Goal: Information Seeking & Learning: Learn about a topic

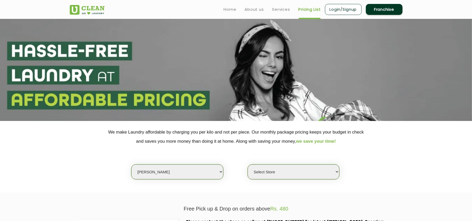
click at [163, 172] on select "Select city [GEOGRAPHIC_DATA] [GEOGRAPHIC_DATA] [GEOGRAPHIC_DATA] [GEOGRAPHIC_D…" at bounding box center [177, 171] width 92 height 15
click at [95, 152] on div "Select city [GEOGRAPHIC_DATA] [GEOGRAPHIC_DATA] [GEOGRAPHIC_DATA] [GEOGRAPHIC_D…" at bounding box center [236, 163] width 340 height 34
click at [158, 176] on select "Select city [GEOGRAPHIC_DATA] [GEOGRAPHIC_DATA] [GEOGRAPHIC_DATA] [GEOGRAPHIC_D…" at bounding box center [177, 171] width 92 height 15
select select "70"
click at [131, 164] on select "Select city [GEOGRAPHIC_DATA] [GEOGRAPHIC_DATA] [GEOGRAPHIC_DATA] [GEOGRAPHIC_D…" at bounding box center [177, 171] width 92 height 15
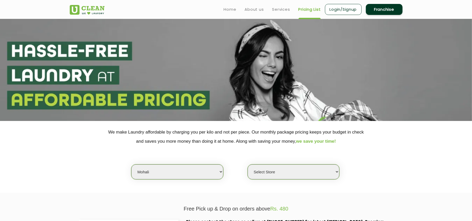
select select
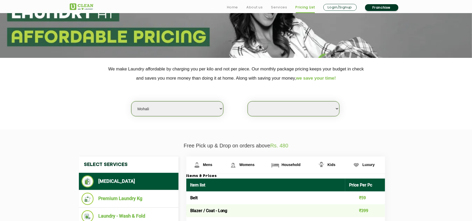
scroll to position [234, 0]
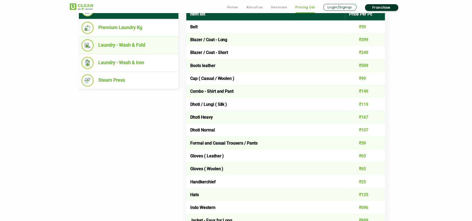
click at [134, 38] on ul "Laundry - Wash & Fold" at bounding box center [128, 46] width 99 height 18
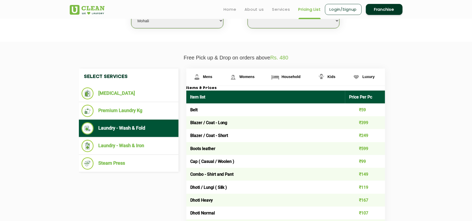
scroll to position [117, 0]
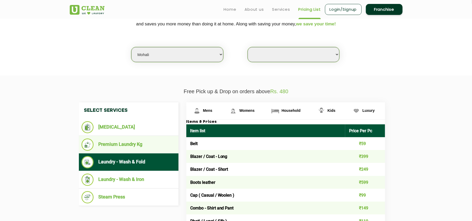
click at [134, 147] on li "Premium Laundry Kg" at bounding box center [128, 145] width 94 height 12
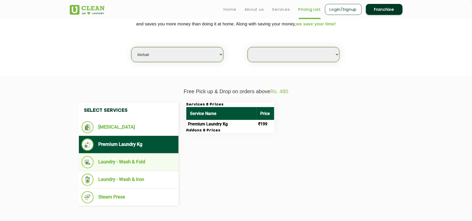
click at [136, 158] on li "Laundry - Wash & Fold" at bounding box center [128, 162] width 94 height 12
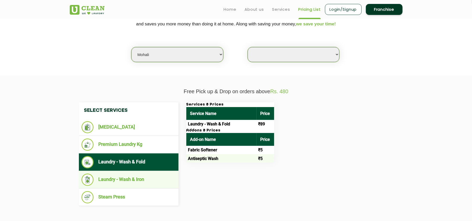
click at [140, 178] on li "Laundry - Wash & Iron" at bounding box center [128, 180] width 94 height 12
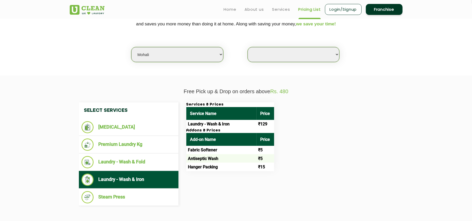
click at [302, 156] on div "Services & Prices Service Name Price Laundry - Wash & Iron ₹129 Addons & Prices…" at bounding box center [289, 136] width 215 height 69
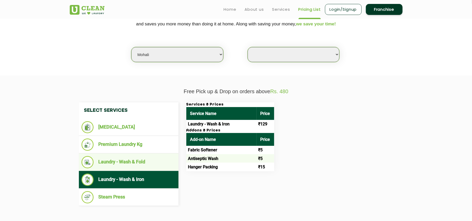
click at [147, 159] on li "Laundry - Wash & Fold" at bounding box center [128, 162] width 94 height 12
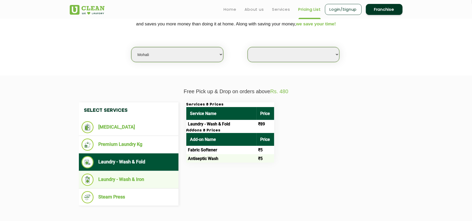
click at [133, 176] on li "Laundry - Wash & Iron" at bounding box center [128, 180] width 94 height 12
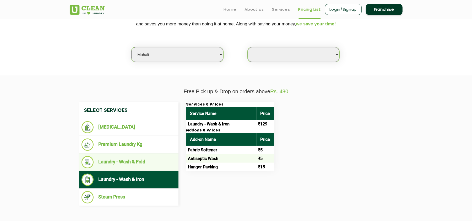
click at [142, 157] on li "Laundry - Wash & Fold" at bounding box center [128, 162] width 94 height 12
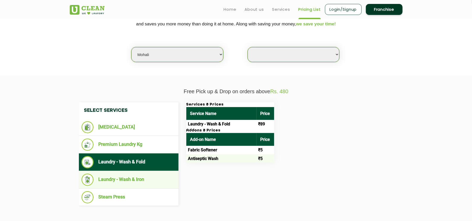
click at [145, 175] on li "Laundry - Wash & Iron" at bounding box center [128, 180] width 94 height 12
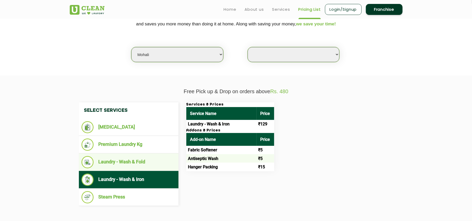
click at [145, 157] on li "Laundry - Wash & Fold" at bounding box center [128, 162] width 94 height 12
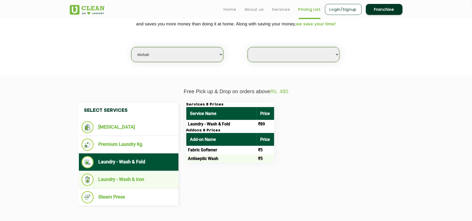
click at [129, 174] on li "Laundry - Wash & Iron" at bounding box center [128, 180] width 94 height 12
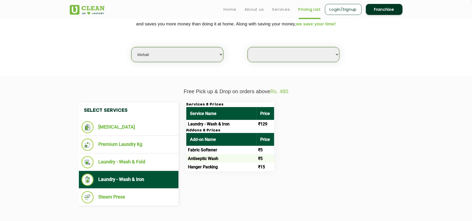
click at [293, 88] on p "Free Pick up & Drop on orders above Rs. 480" at bounding box center [236, 91] width 333 height 6
drag, startPoint x: 269, startPoint y: 91, endPoint x: 183, endPoint y: 91, distance: 86.7
click at [183, 91] on p "Free Pick up & Drop on orders above Rs. 480" at bounding box center [236, 91] width 333 height 6
copy p "Free Pick up & Drop on orders above"
click at [168, 52] on select "Select city [GEOGRAPHIC_DATA] [GEOGRAPHIC_DATA] [GEOGRAPHIC_DATA] [GEOGRAPHIC_D…" at bounding box center [177, 54] width 92 height 15
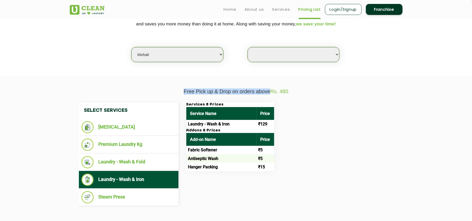
select select "202"
click at [131, 47] on select "Select city [GEOGRAPHIC_DATA] [GEOGRAPHIC_DATA] [GEOGRAPHIC_DATA] [GEOGRAPHIC_D…" at bounding box center [177, 54] width 92 height 15
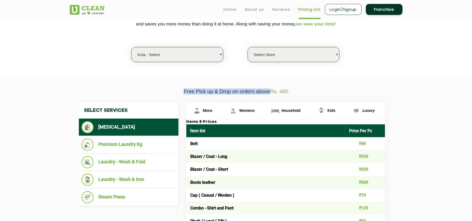
click at [270, 57] on select "Select Store [GEOGRAPHIC_DATA]" at bounding box center [293, 54] width 92 height 15
select select "598"
click at [247, 47] on select "Select Store [GEOGRAPHIC_DATA]" at bounding box center [293, 54] width 92 height 15
click at [290, 106] on link "Household" at bounding box center [287, 110] width 46 height 17
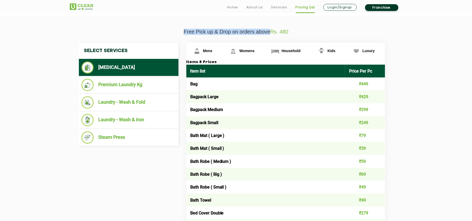
scroll to position [185, 0]
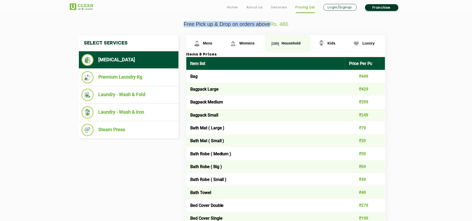
click at [292, 42] on span "Household" at bounding box center [290, 43] width 19 height 4
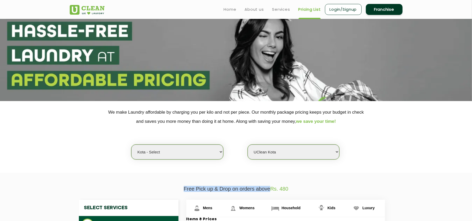
scroll to position [0, 0]
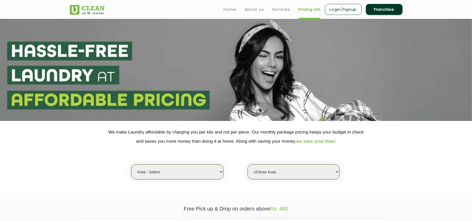
click at [168, 163] on div "Select city [GEOGRAPHIC_DATA] [GEOGRAPHIC_DATA] [GEOGRAPHIC_DATA] [GEOGRAPHIC_D…" at bounding box center [236, 163] width 340 height 34
click at [163, 176] on select "Select city [GEOGRAPHIC_DATA] [GEOGRAPHIC_DATA] [GEOGRAPHIC_DATA] [GEOGRAPHIC_D…" at bounding box center [177, 171] width 92 height 15
select select "4"
click at [131, 164] on select "Select city [GEOGRAPHIC_DATA] [GEOGRAPHIC_DATA] [GEOGRAPHIC_DATA] [GEOGRAPHIC_D…" at bounding box center [177, 171] width 92 height 15
select select "0"
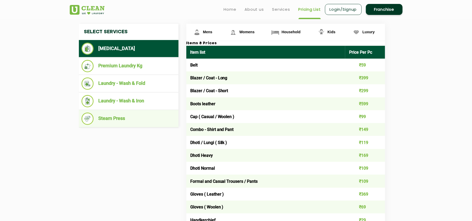
scroll to position [195, 0]
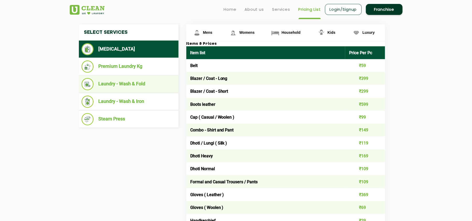
click at [145, 82] on li "Laundry - Wash & Fold" at bounding box center [128, 84] width 94 height 12
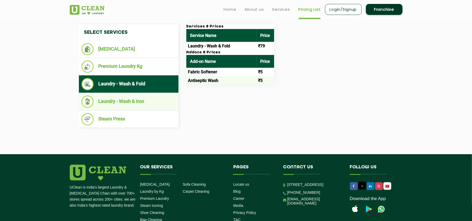
click at [139, 101] on li "Laundry - Wash & Iron" at bounding box center [128, 102] width 94 height 12
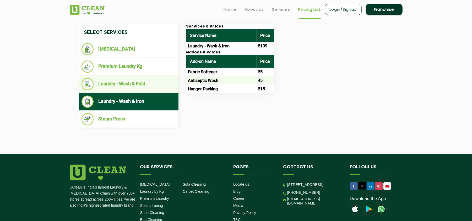
click at [149, 83] on li "Laundry - Wash & Fold" at bounding box center [128, 84] width 94 height 12
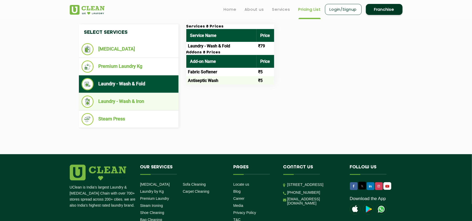
click at [143, 102] on li "Laundry - Wash & Iron" at bounding box center [128, 102] width 94 height 12
